Goal: Task Accomplishment & Management: Manage account settings

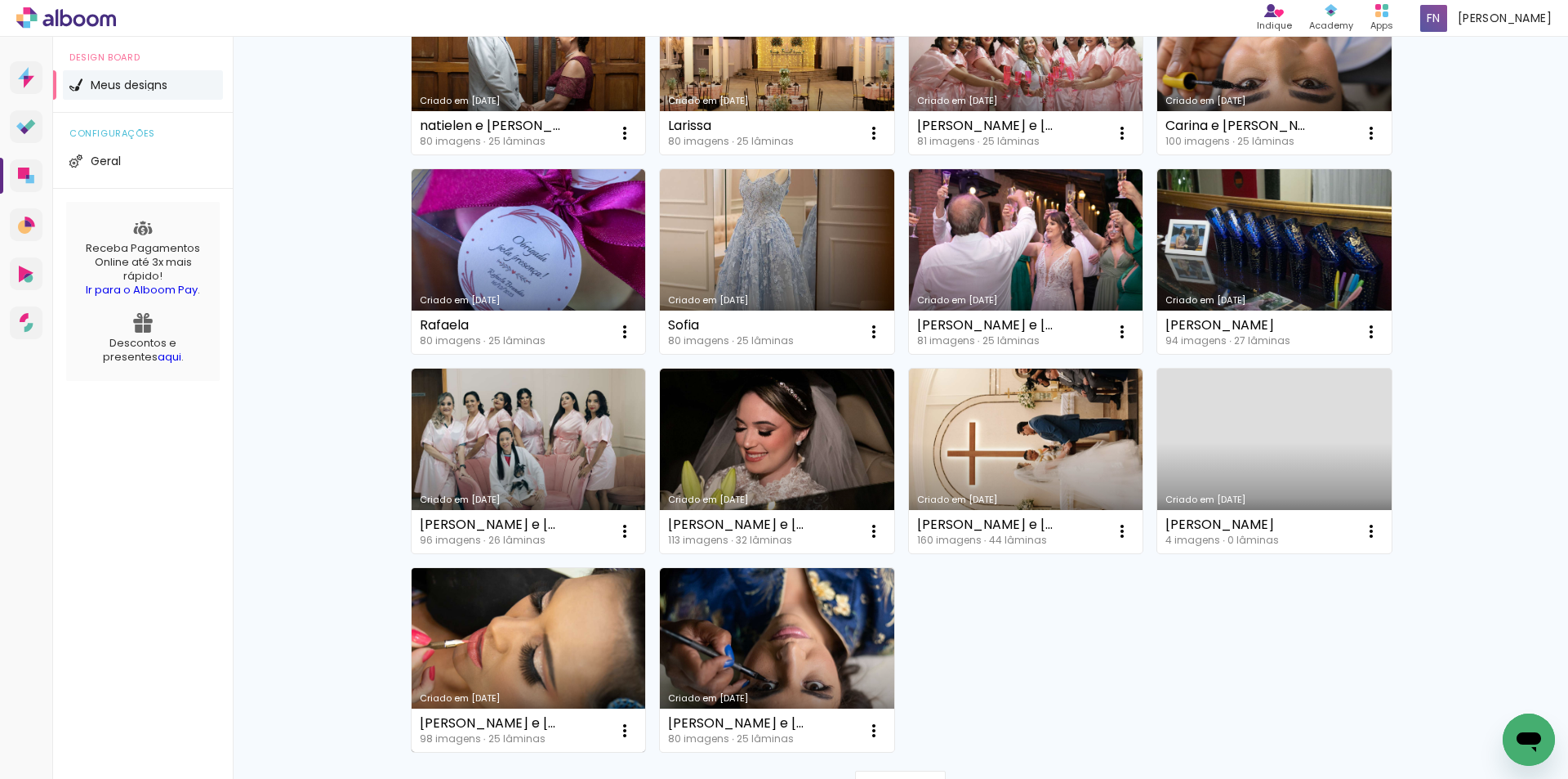
scroll to position [995, 0]
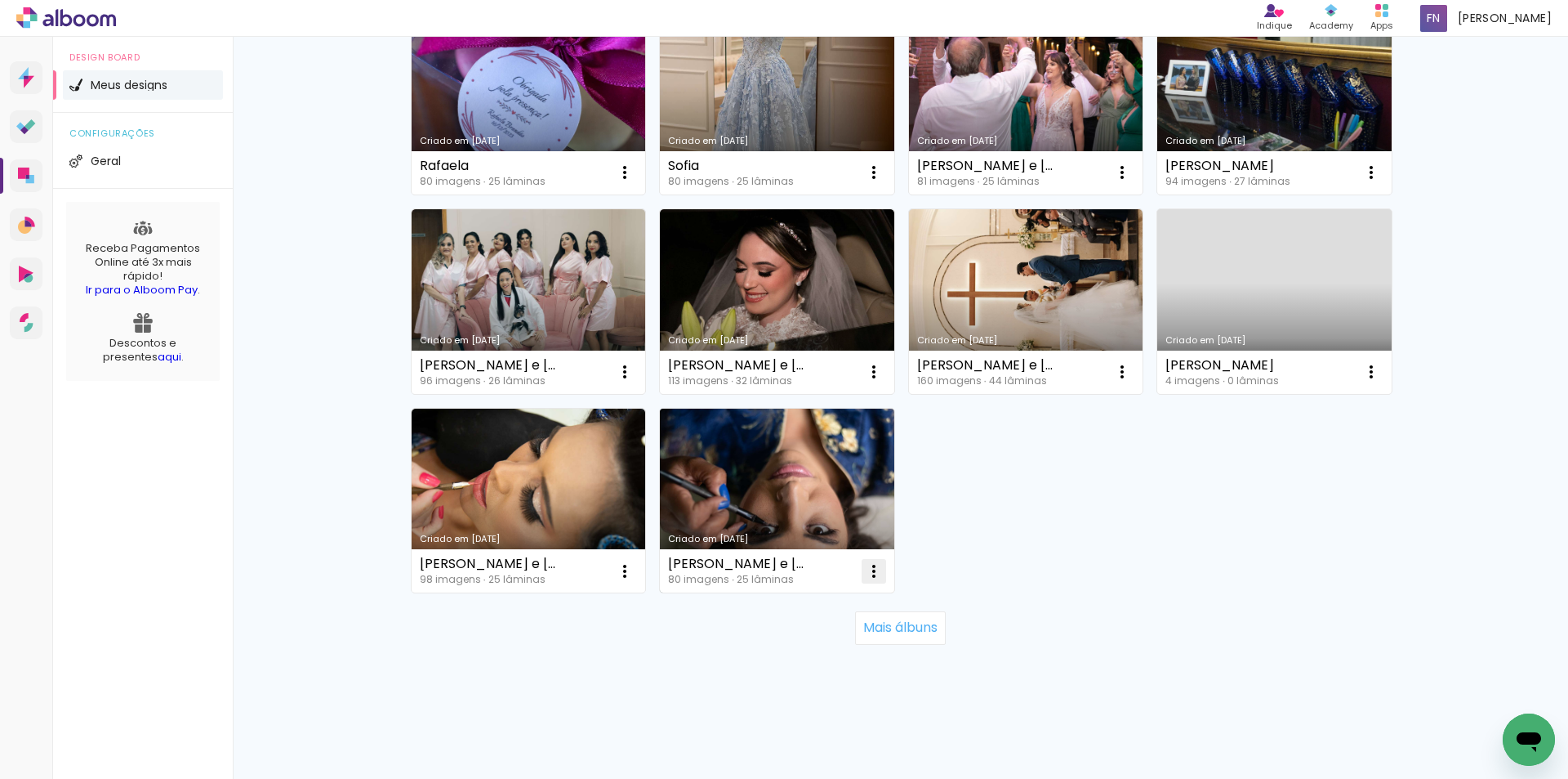
click at [760, 682] on span "Excluir" at bounding box center [776, 679] width 35 height 12
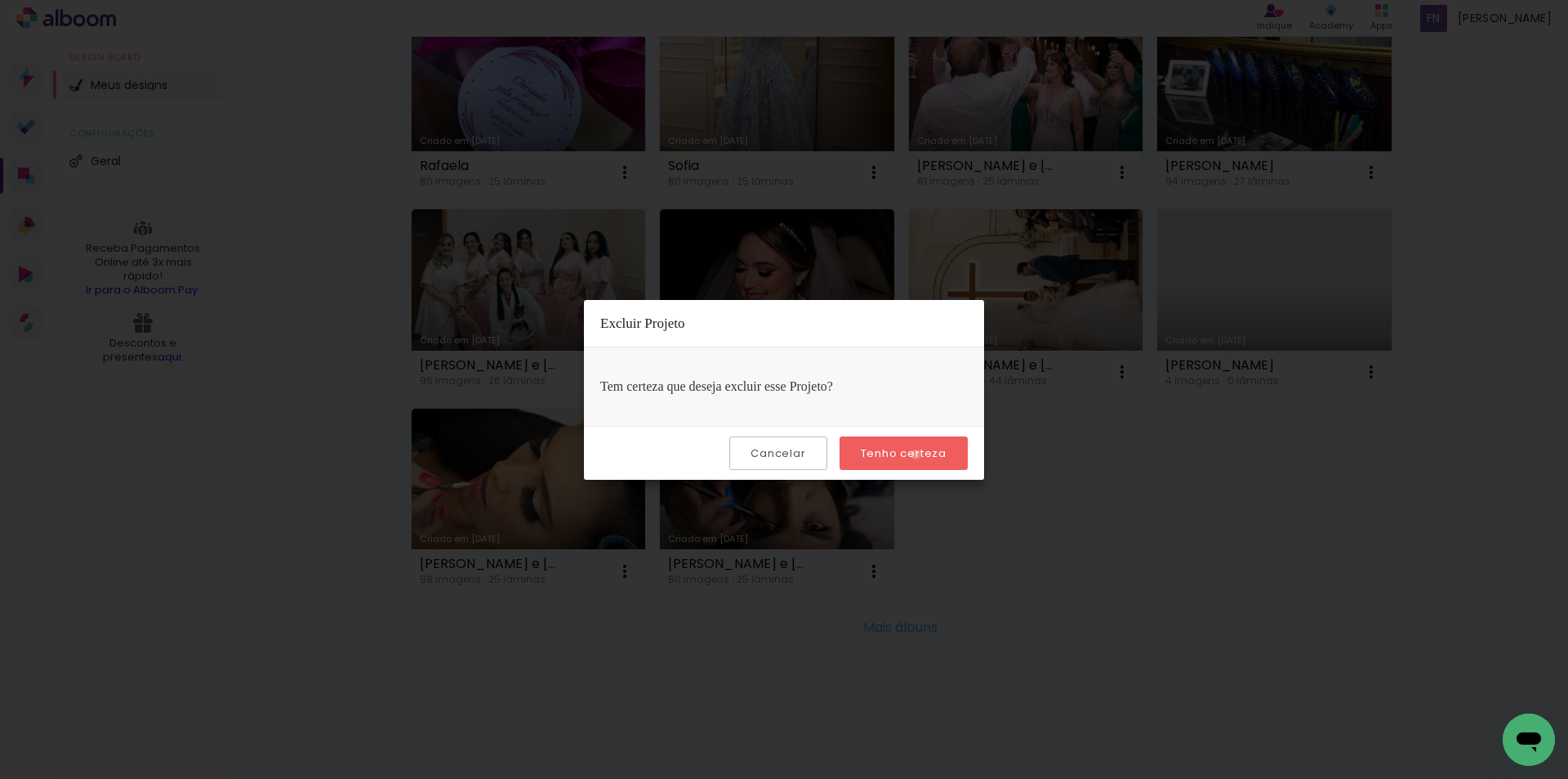
click at [0, 0] on slot "Tenho certeza" at bounding box center [0, 0] width 0 height 0
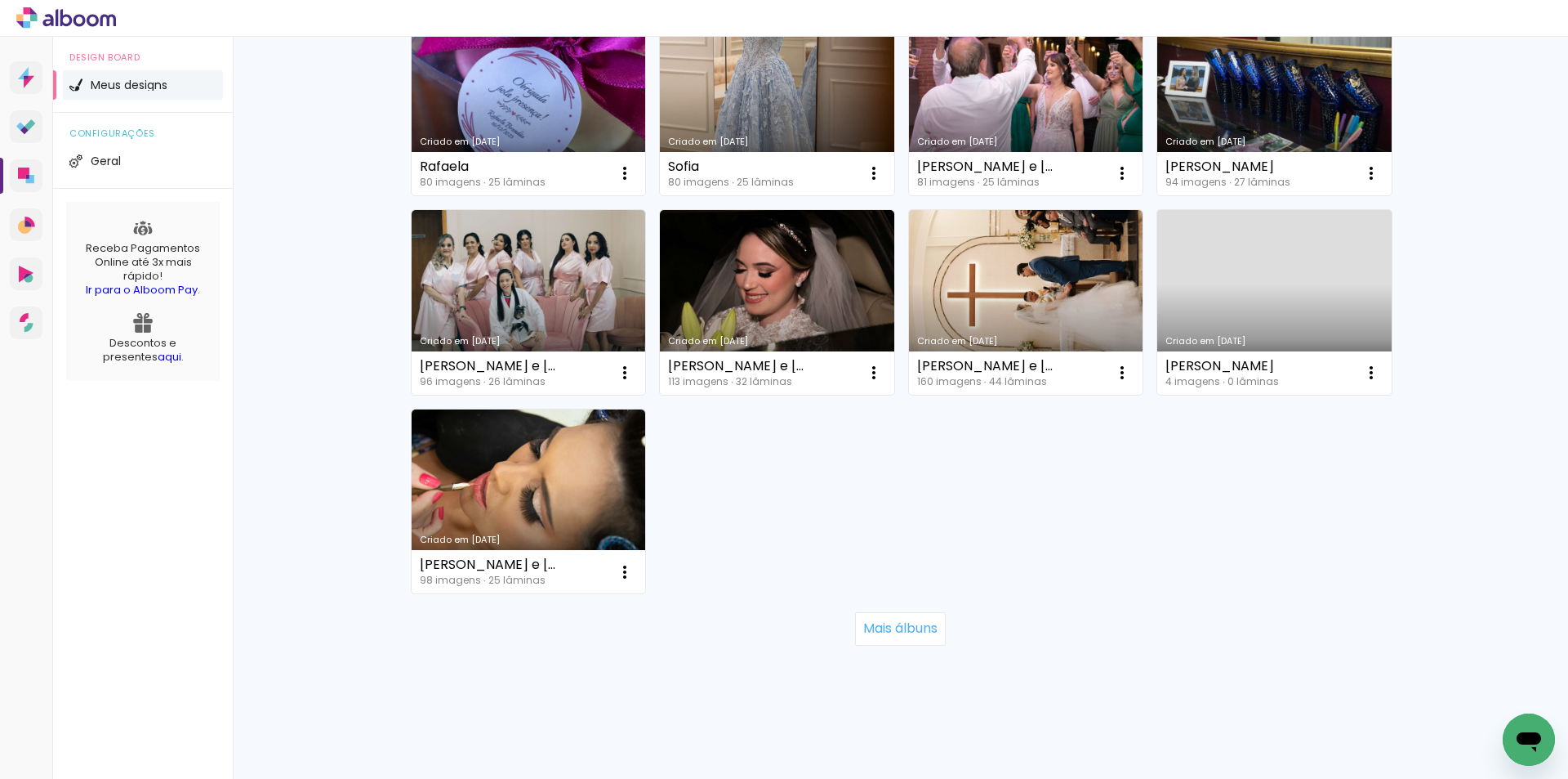
scroll to position [995, 0]
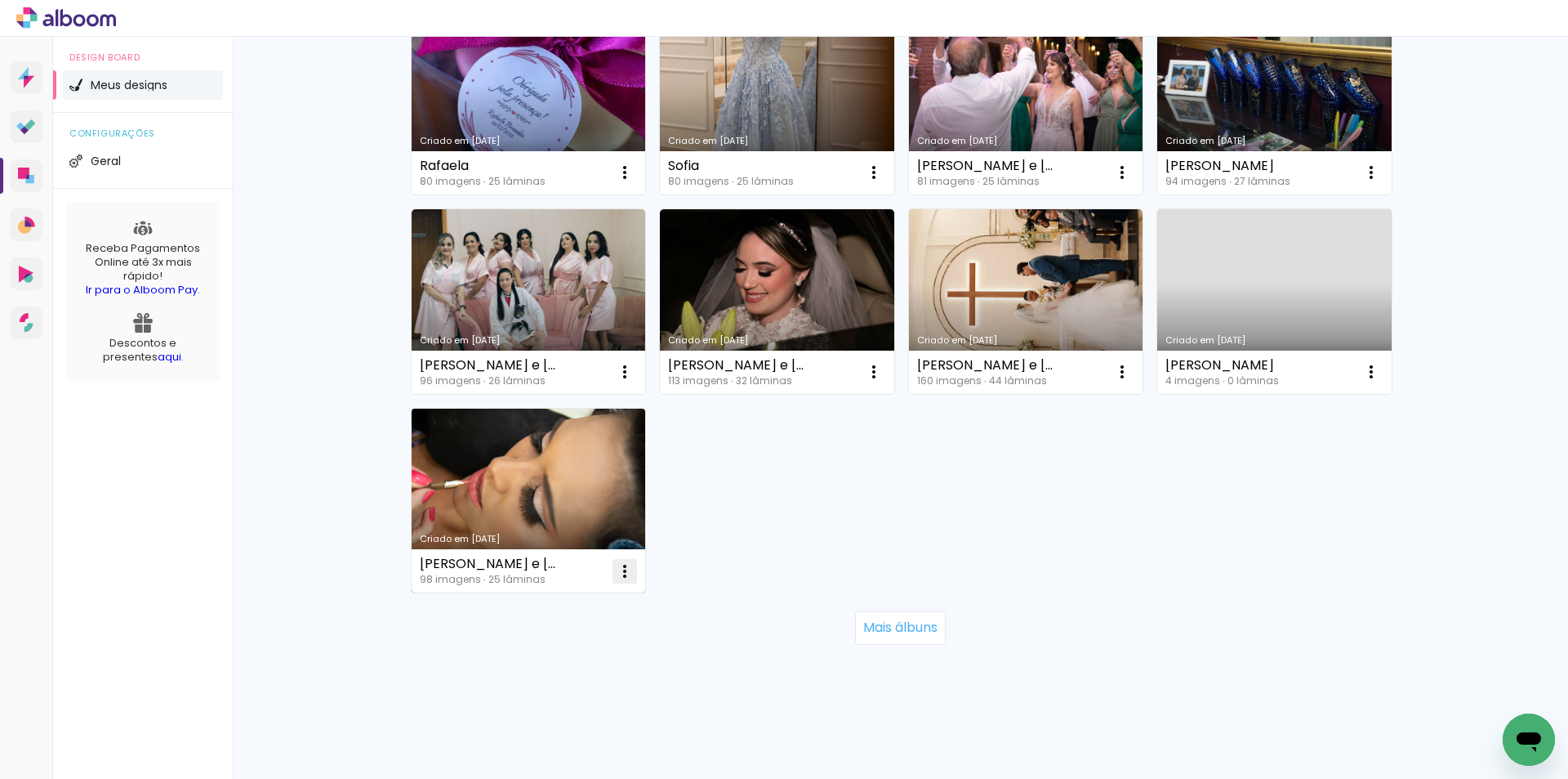
click at [521, 679] on span "Excluir" at bounding box center [527, 679] width 35 height 12
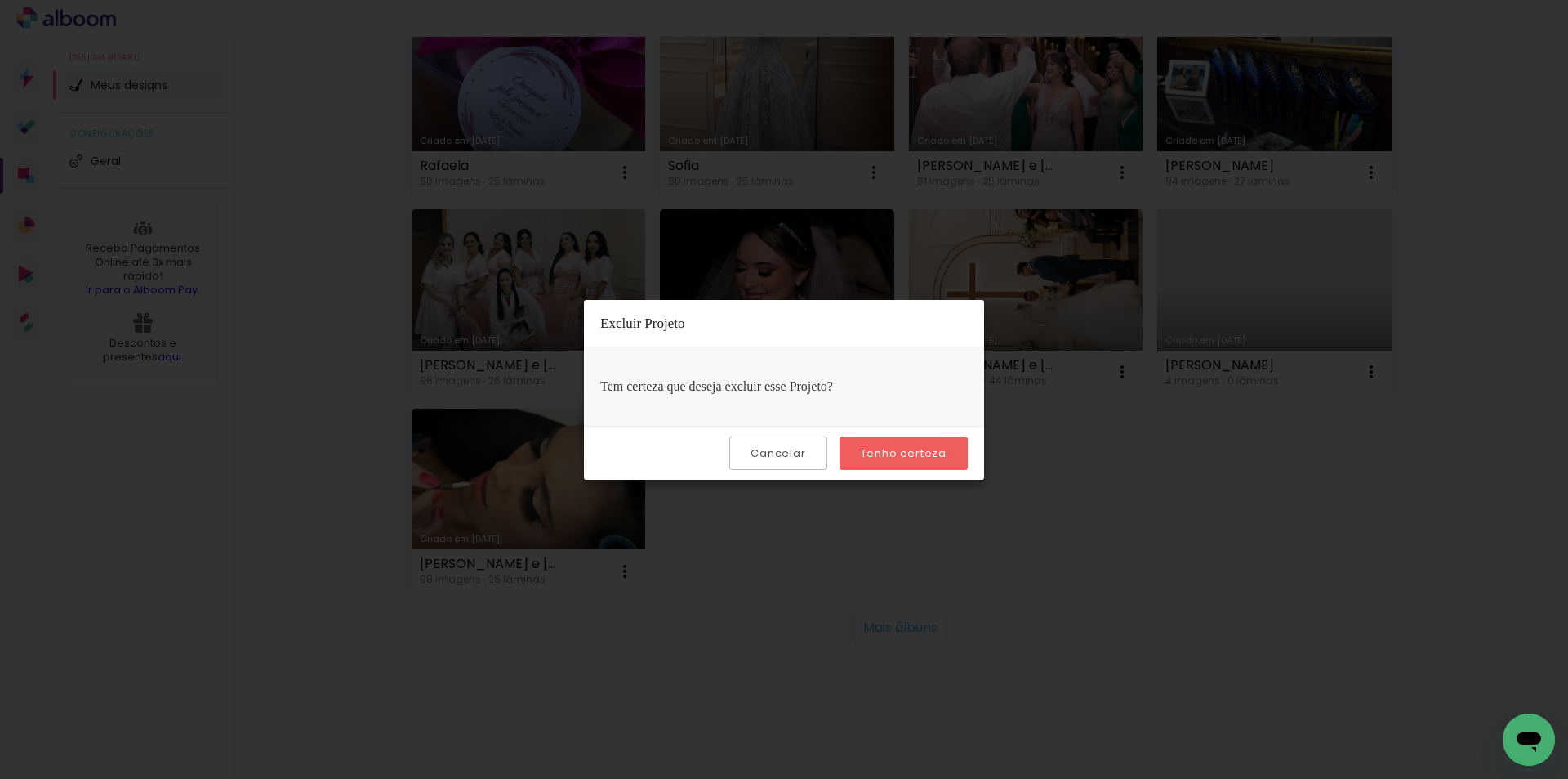
click at [0, 0] on slot "Tenho certeza" at bounding box center [0, 0] width 0 height 0
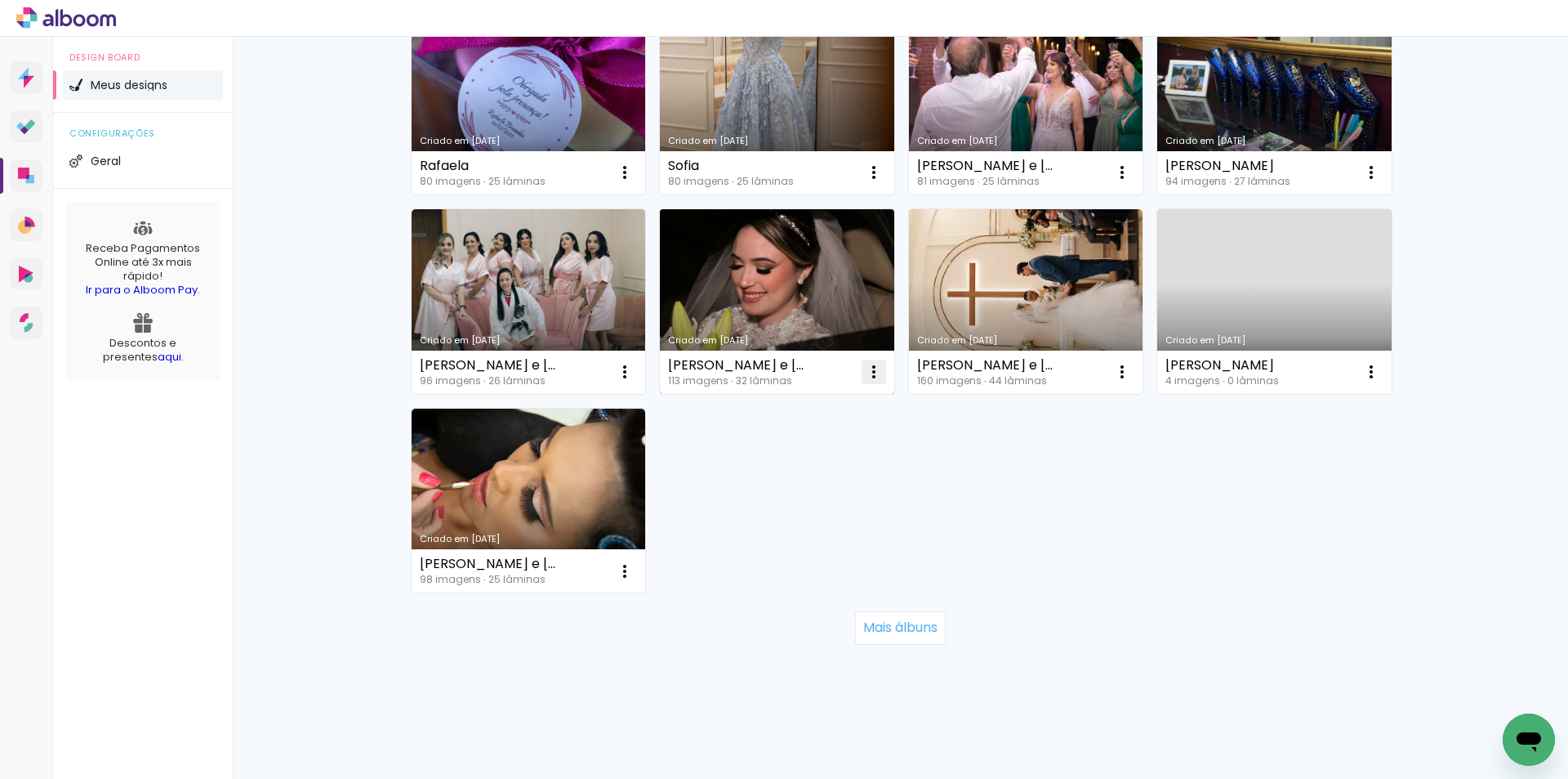
scroll to position [764, 0]
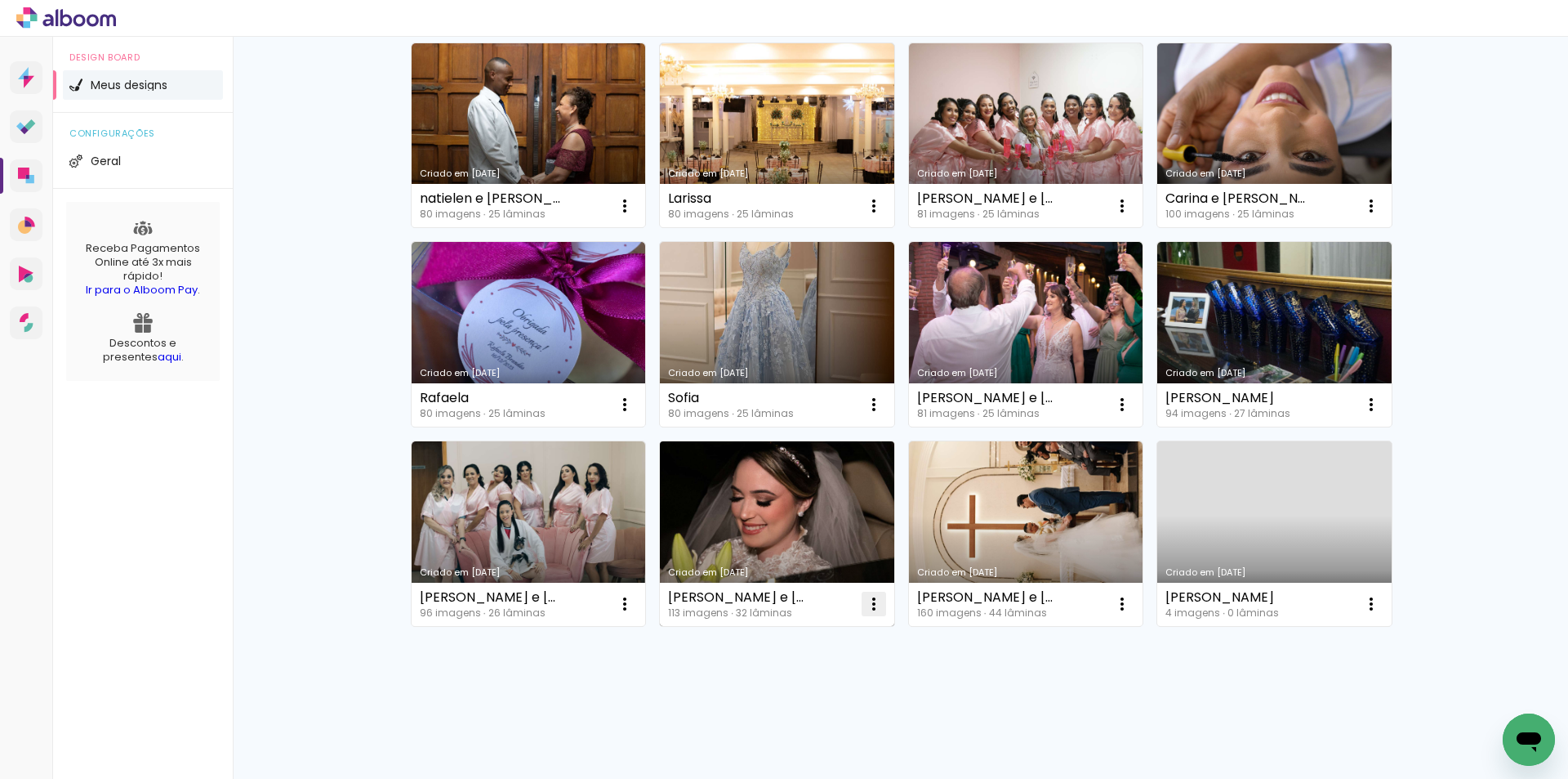
click at [788, 714] on span "Excluir" at bounding box center [776, 711] width 35 height 12
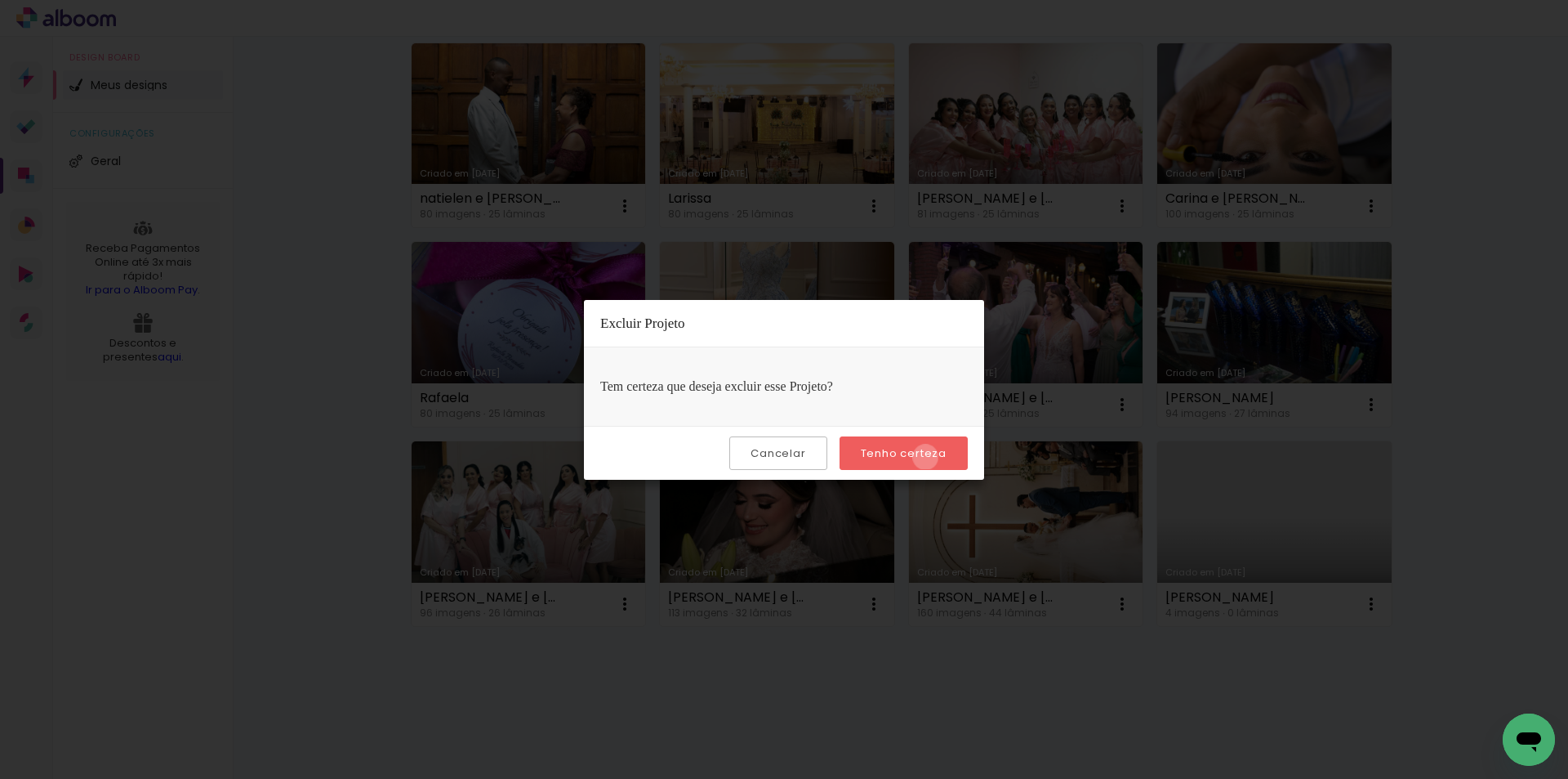
click at [0, 0] on slot "Tenho certeza" at bounding box center [0, 0] width 0 height 0
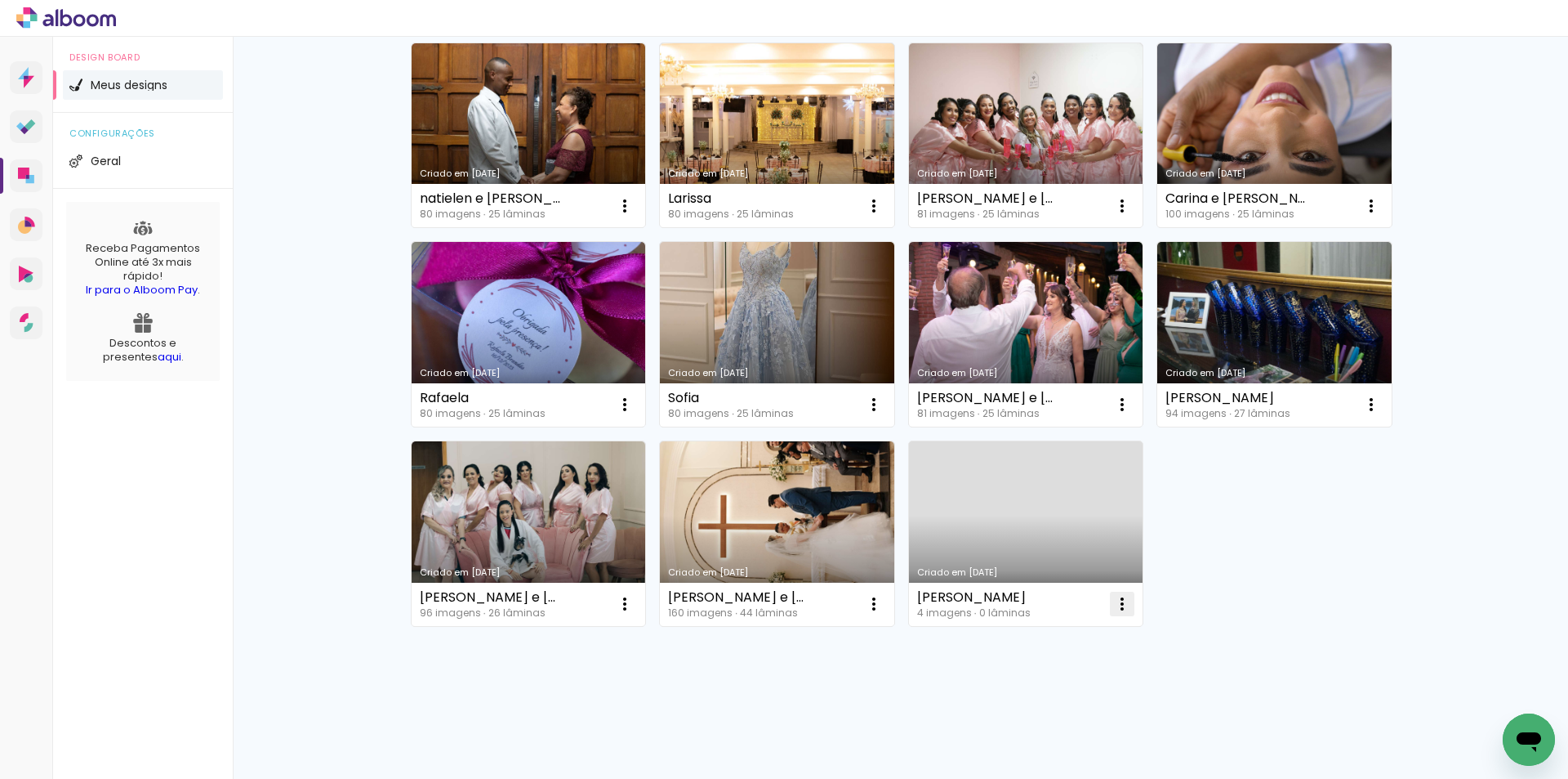
click at [1039, 715] on span "Excluir" at bounding box center [1024, 711] width 35 height 12
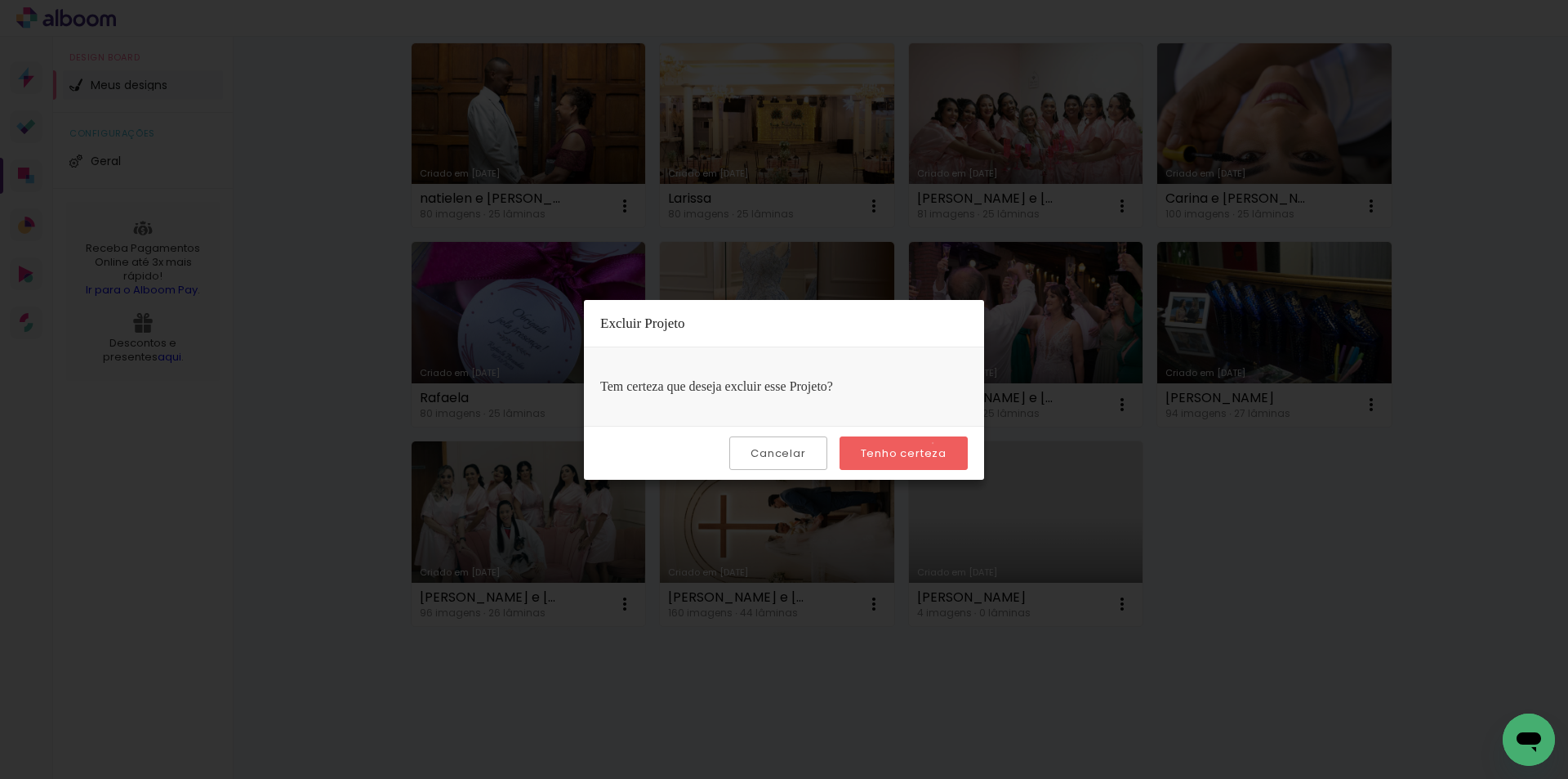
click at [935, 443] on paper-button "Tenho certeza" at bounding box center [903, 452] width 128 height 34
click at [0, 0] on slot "Tenho certeza" at bounding box center [0, 0] width 0 height 0
click at [905, 442] on paper-button "Tenho certeza" at bounding box center [903, 452] width 128 height 34
